Goal: Find specific page/section: Find specific page/section

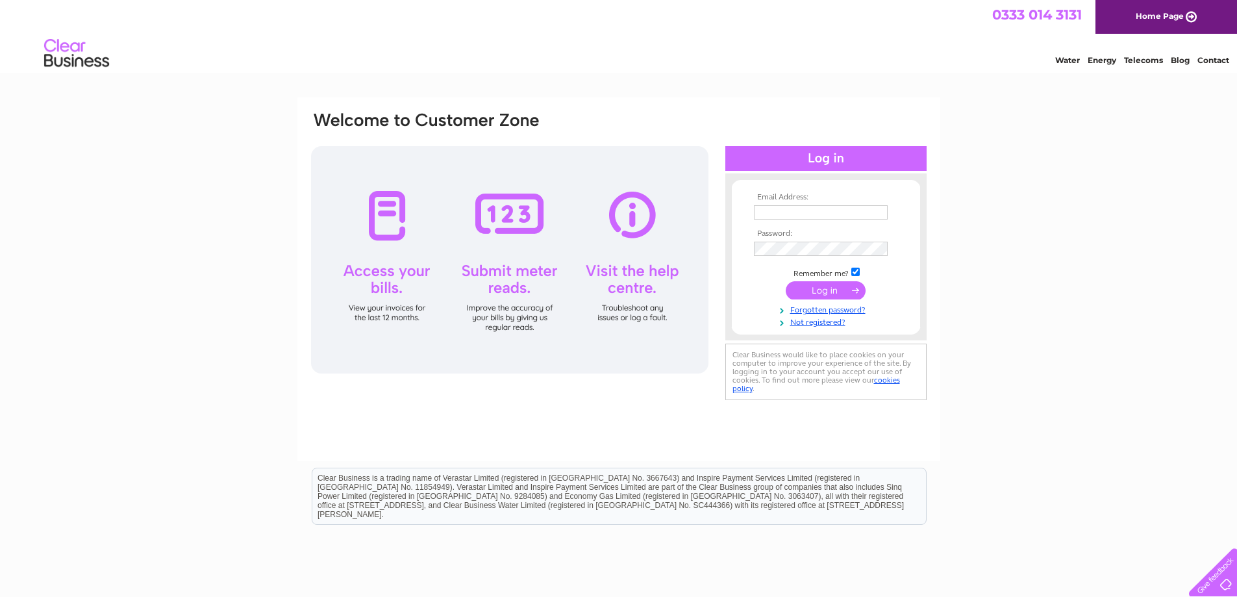
type input "lynn@selbraehouse.co.uk"
click at [839, 288] on input "submit" at bounding box center [825, 290] width 80 height 18
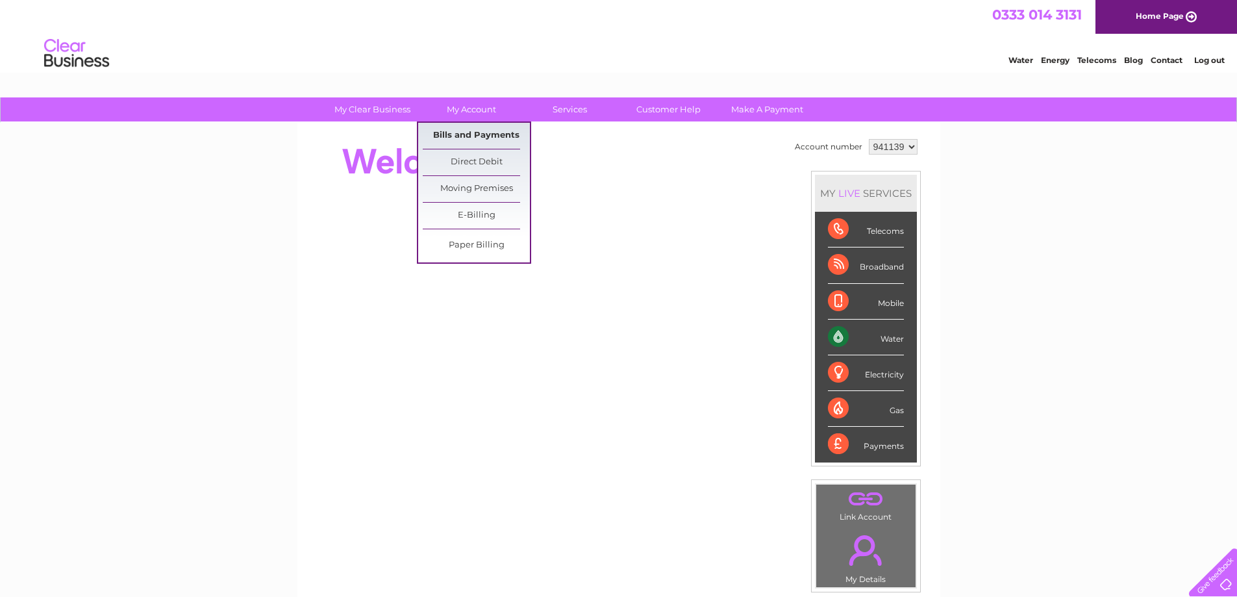
click at [475, 139] on link "Bills and Payments" at bounding box center [476, 136] width 107 height 26
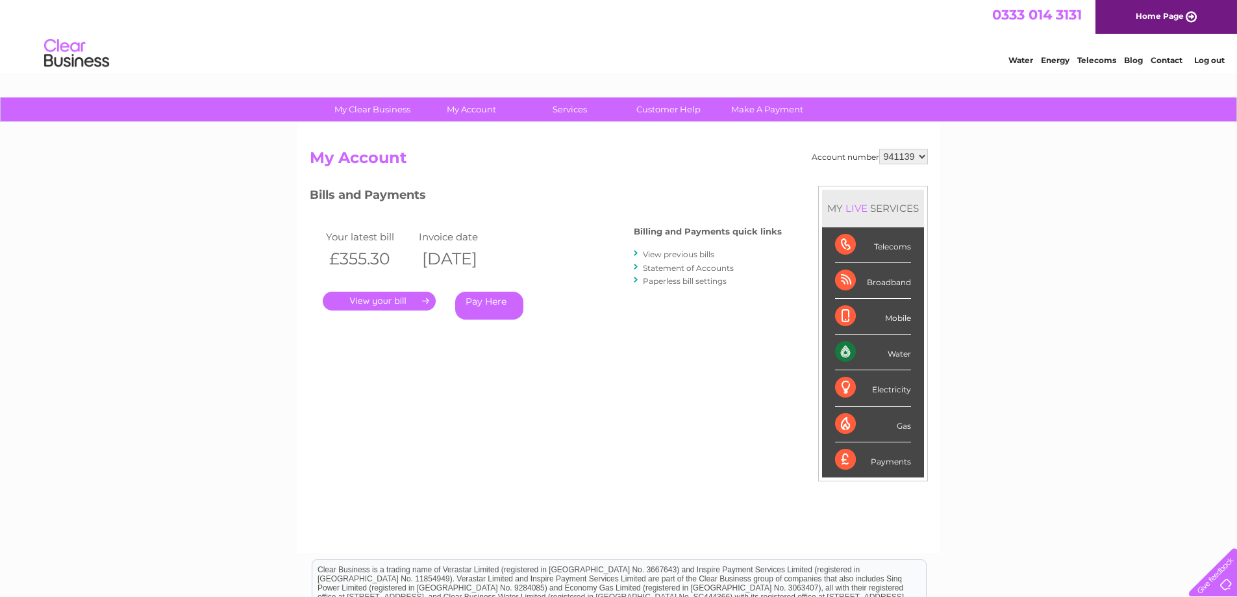
click at [403, 304] on link "." at bounding box center [379, 300] width 113 height 19
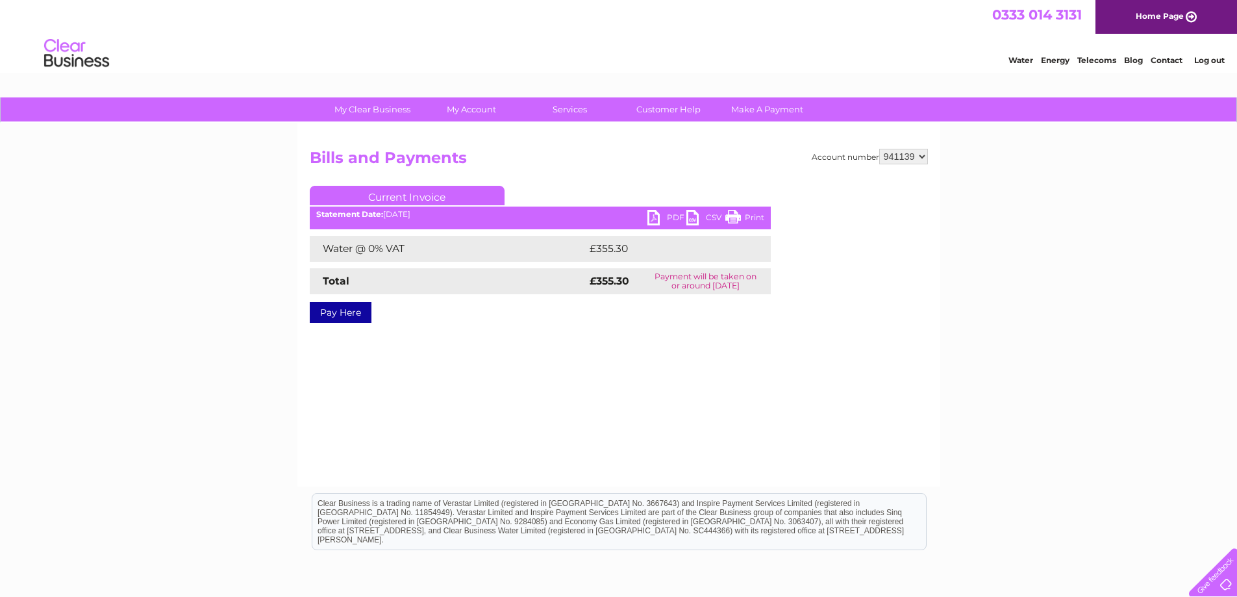
click at [663, 221] on link "PDF" at bounding box center [666, 219] width 39 height 19
